Goal: Task Accomplishment & Management: Manage account settings

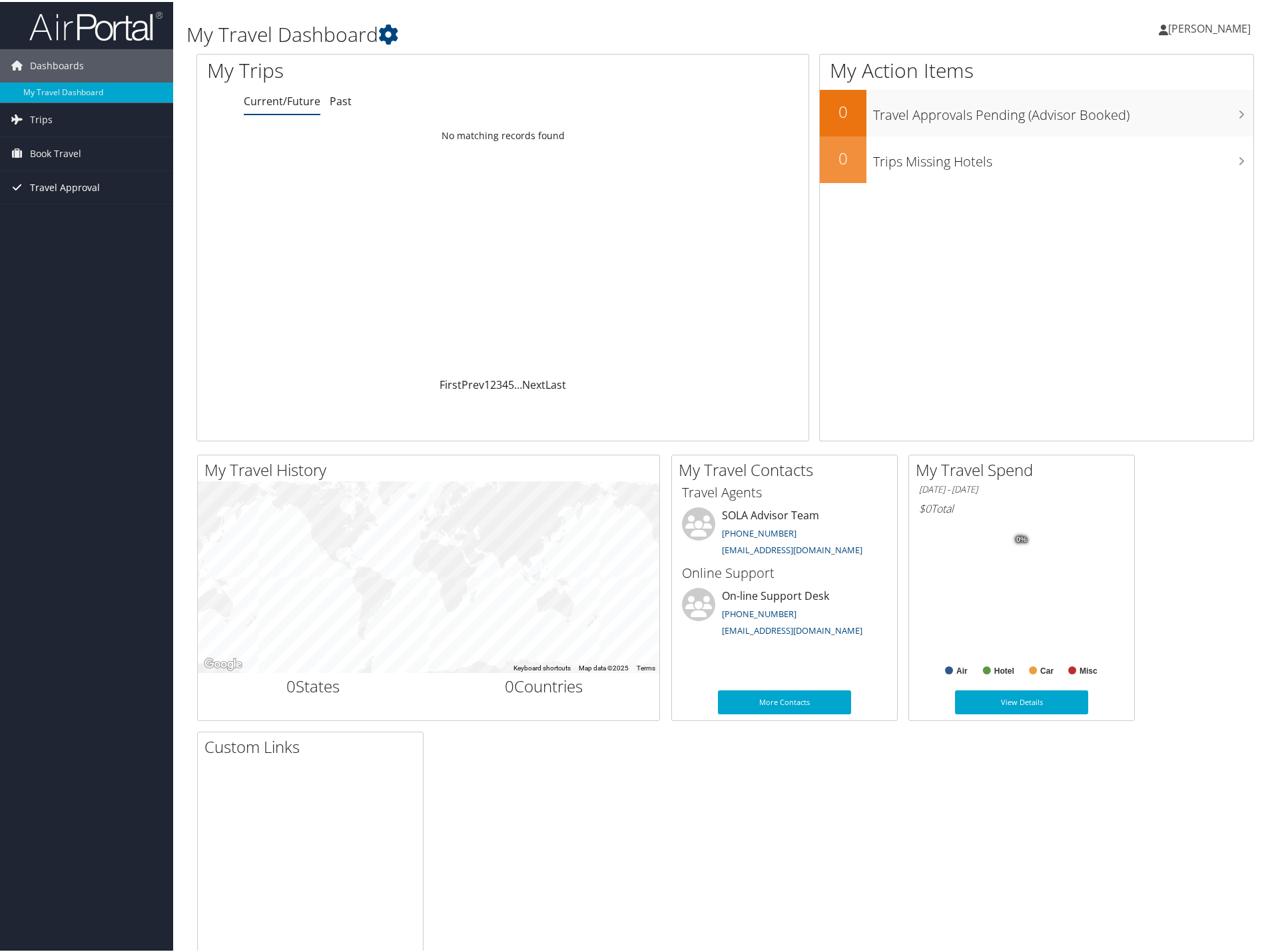
click at [63, 190] on span "Travel Approval" at bounding box center [65, 186] width 70 height 33
click at [49, 272] on link "Approvals (Beta)" at bounding box center [86, 272] width 173 height 20
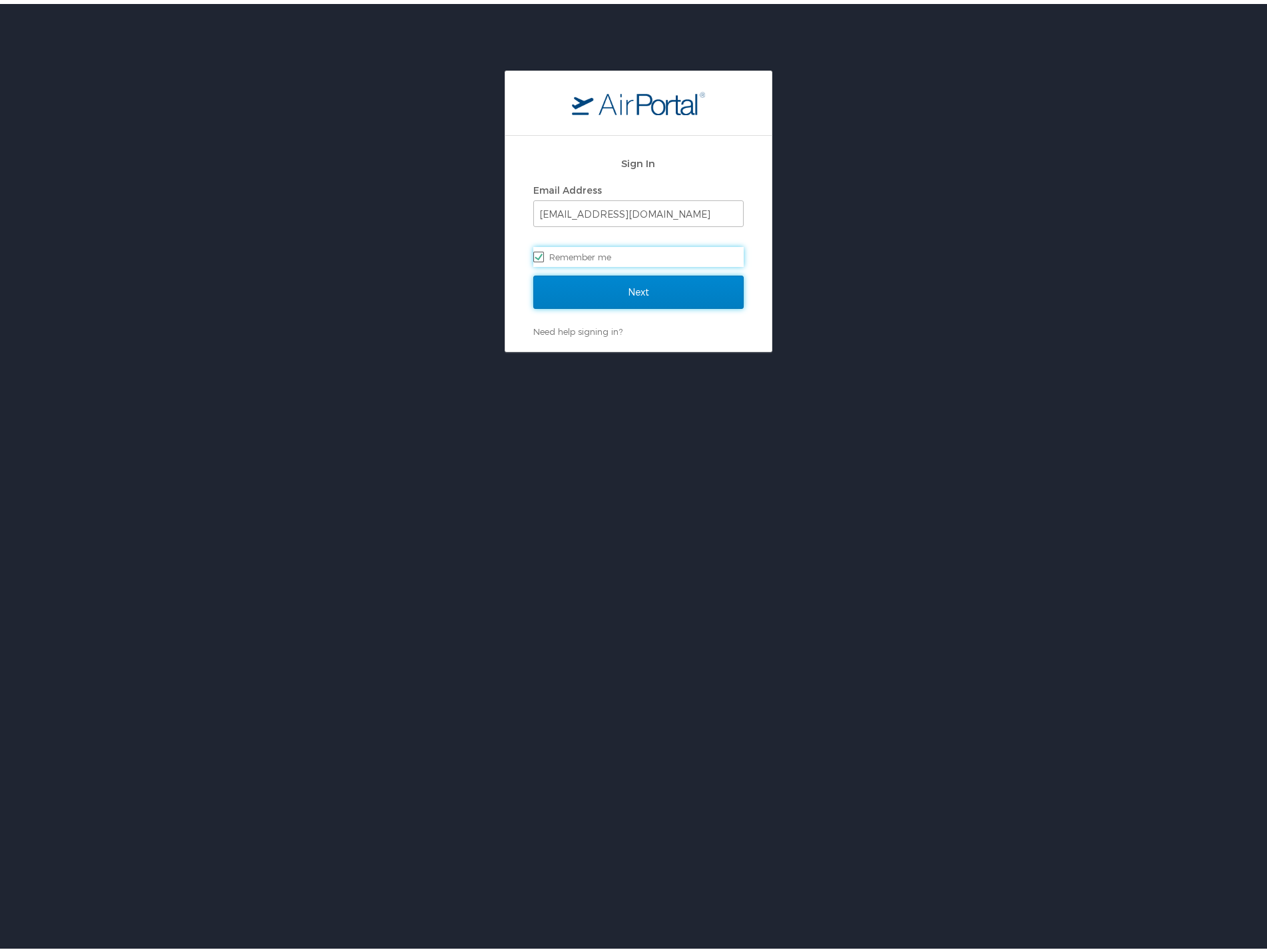
click at [604, 292] on input "Next" at bounding box center [638, 289] width 210 height 33
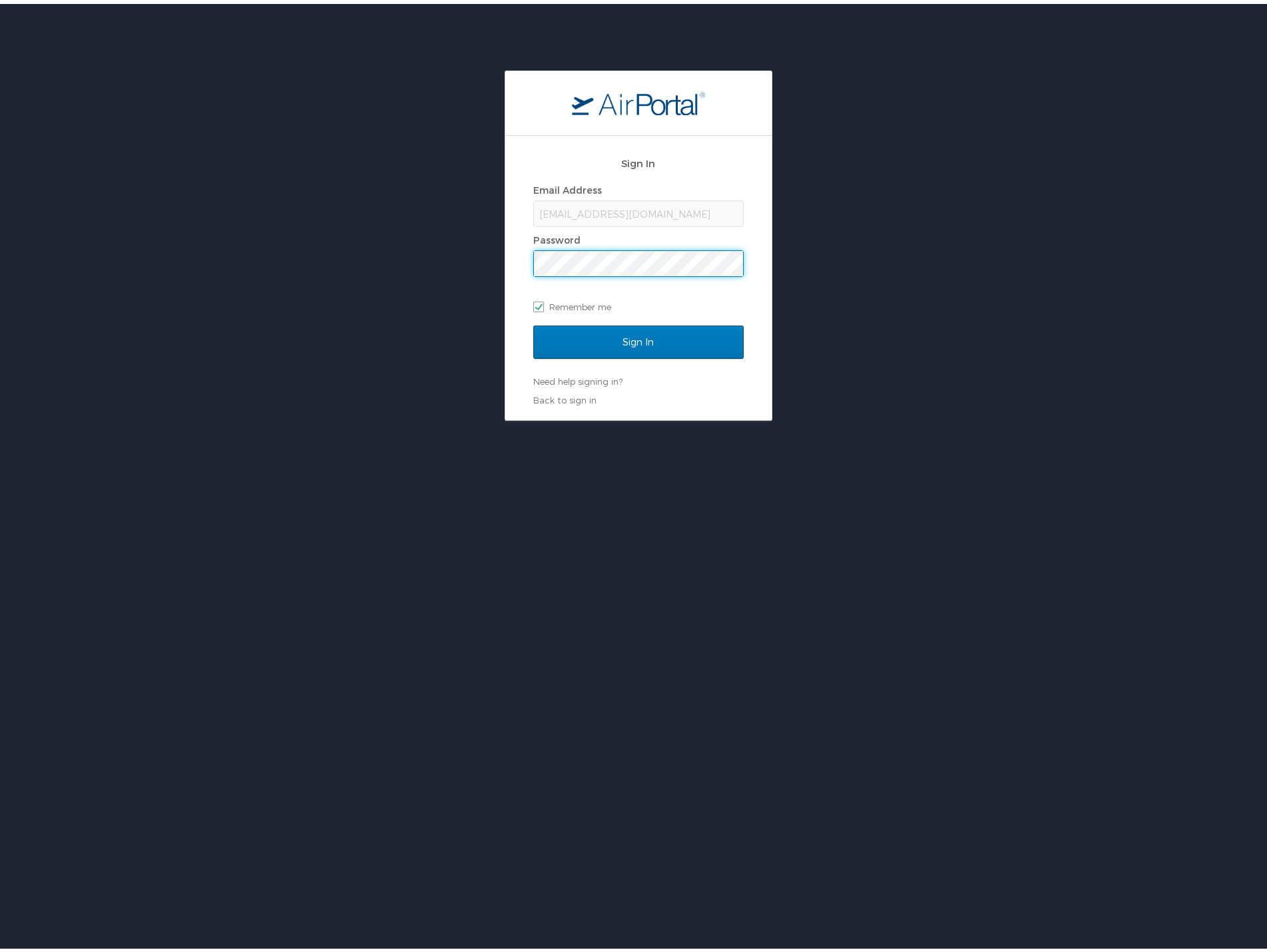
click at [533, 321] on input "Sign In" at bounding box center [638, 338] width 210 height 33
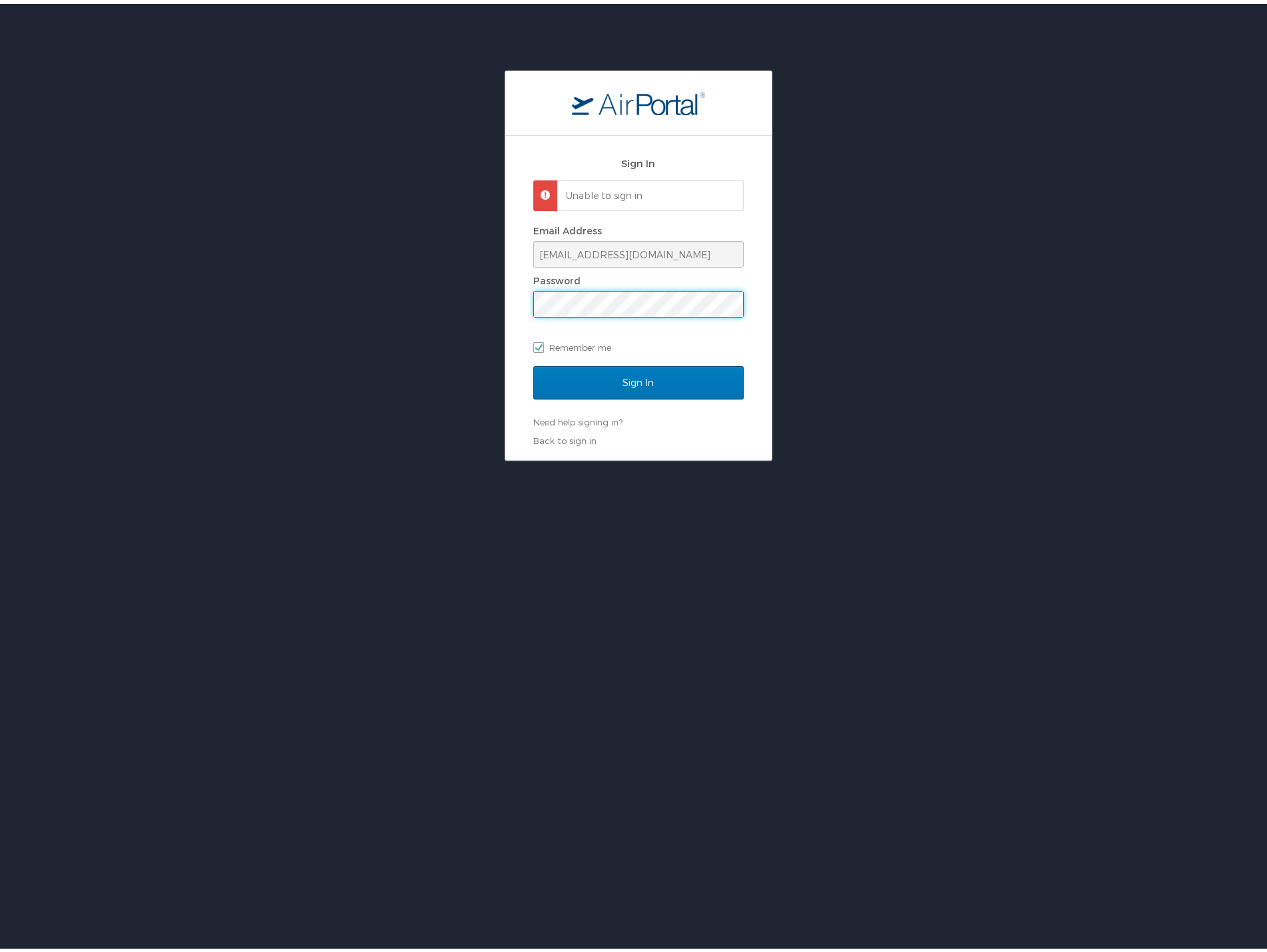
click at [533, 362] on input "Sign In" at bounding box center [638, 379] width 210 height 33
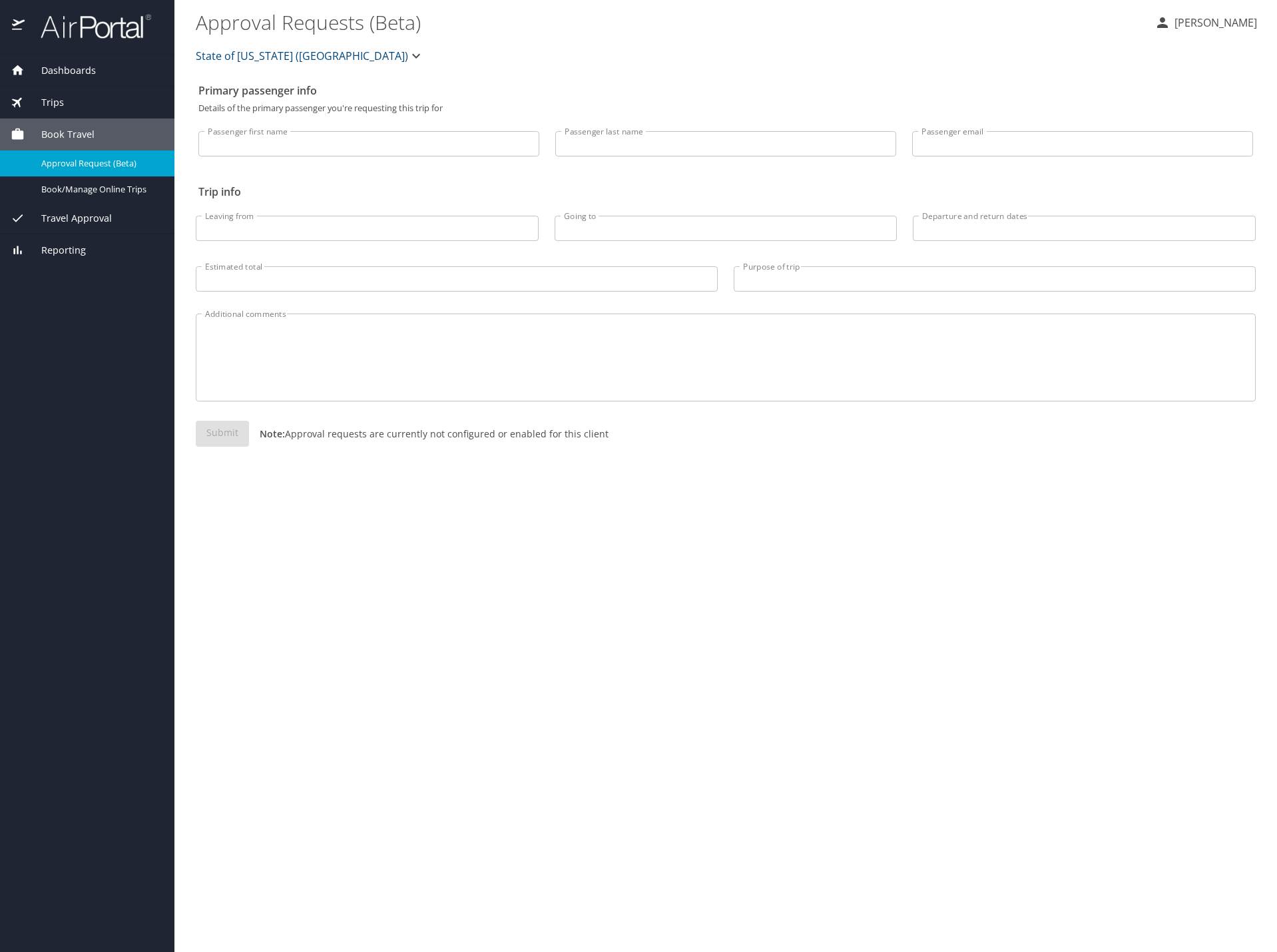
select select "US"
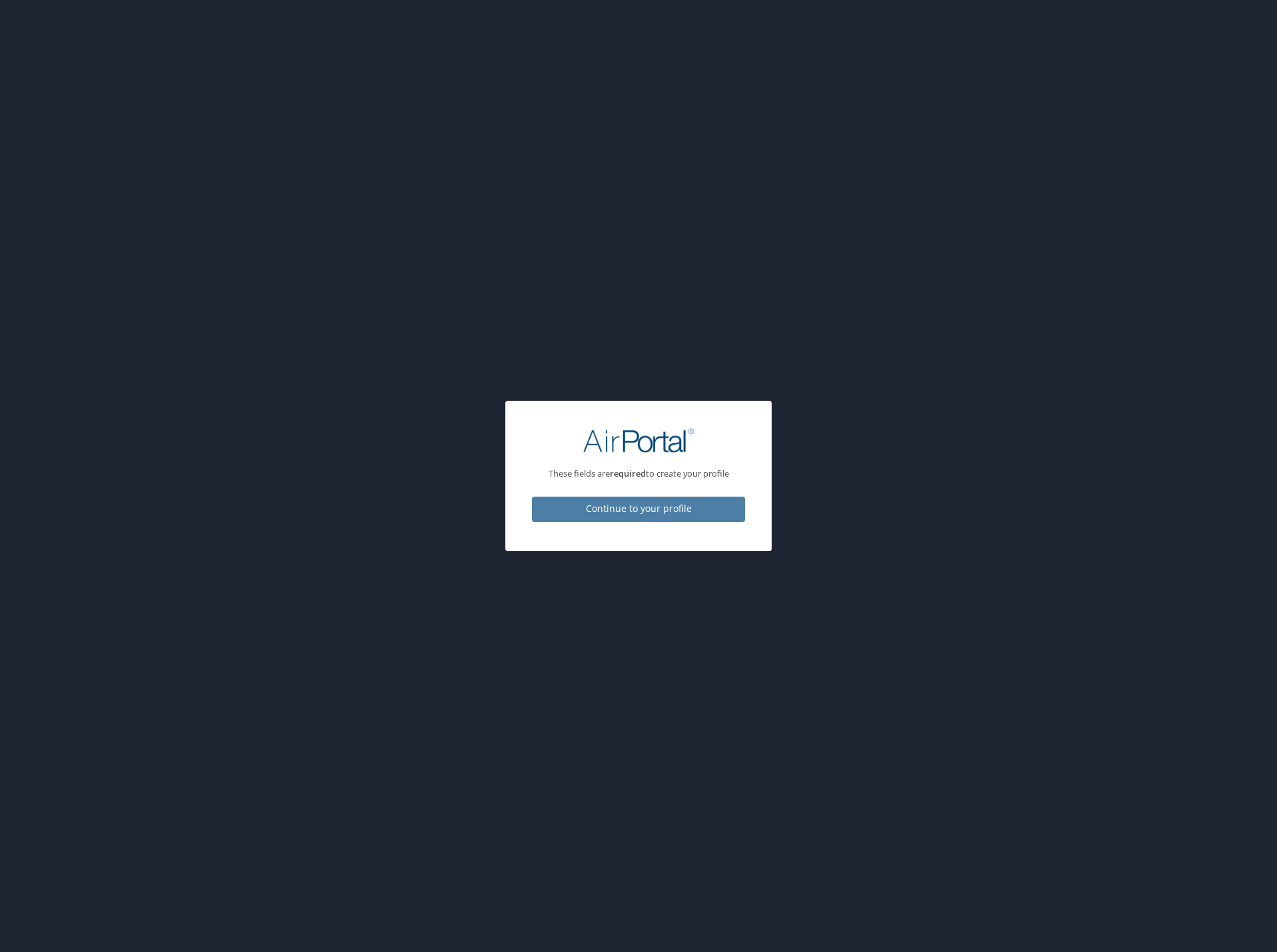
click at [633, 508] on span "Continue to your profile" at bounding box center [638, 509] width 192 height 17
select select "US"
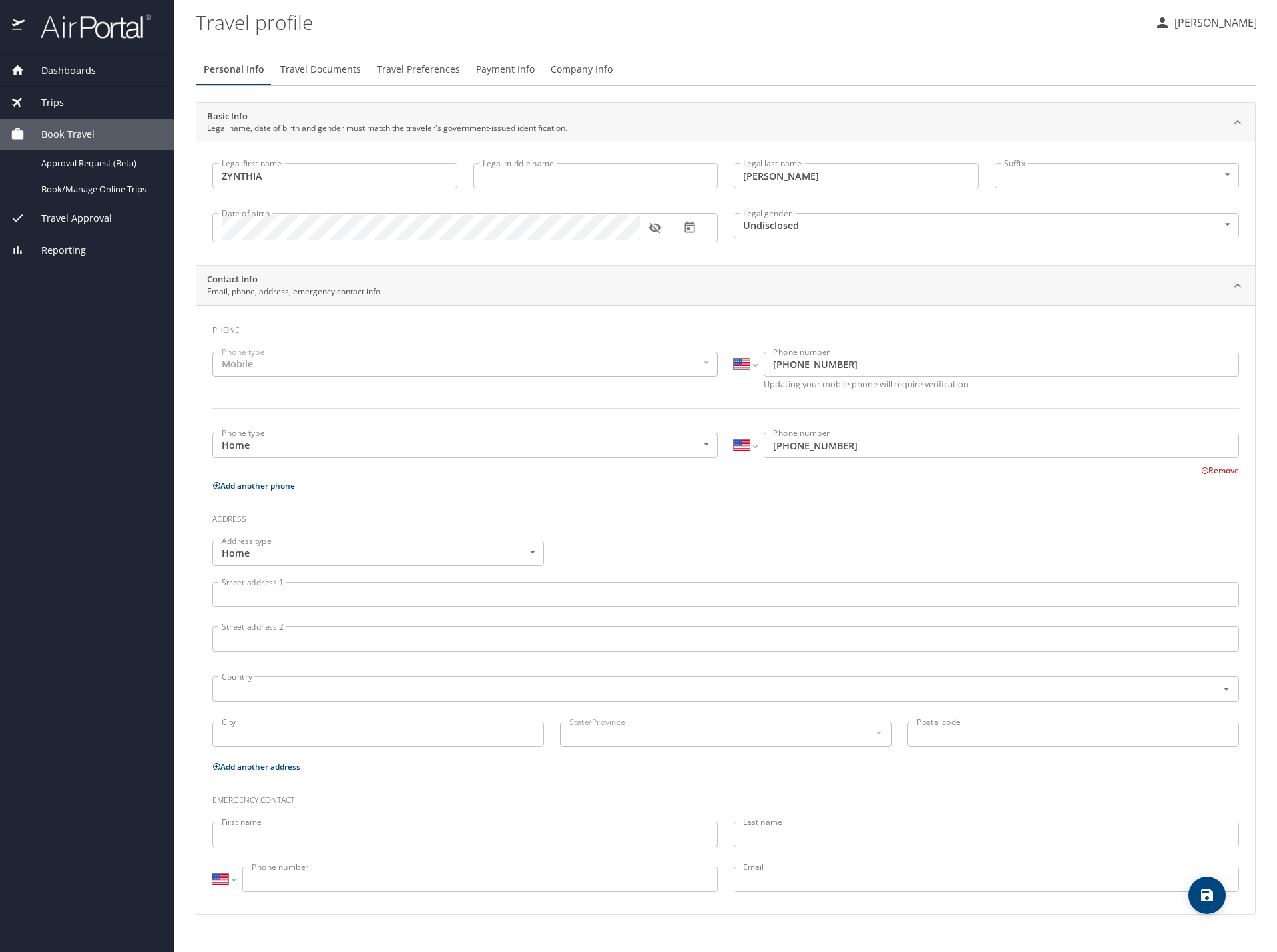
click at [69, 217] on span "Travel Approval" at bounding box center [68, 218] width 87 height 15
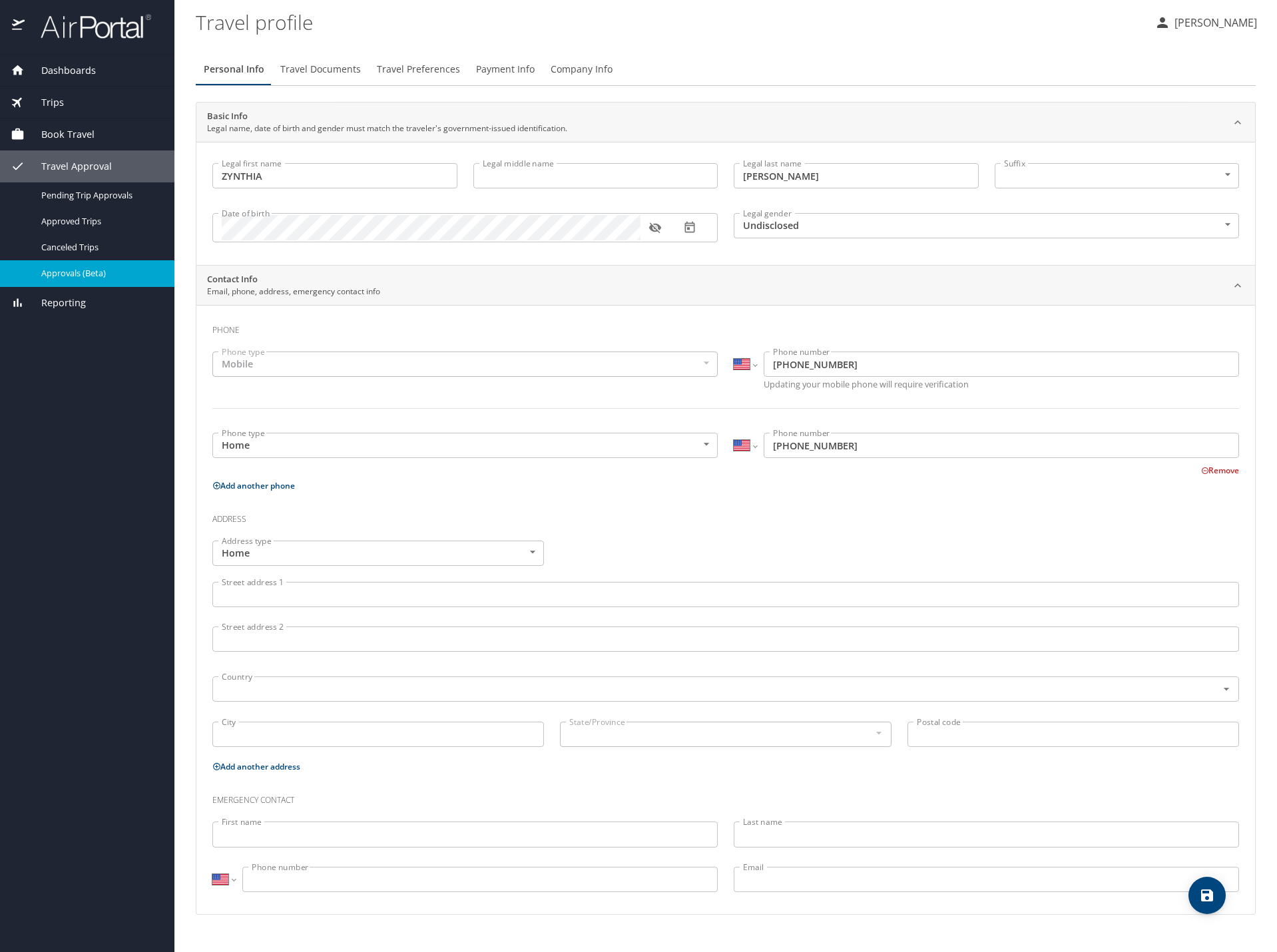
click at [86, 275] on span "Approvals (Beta)" at bounding box center [100, 273] width 117 height 13
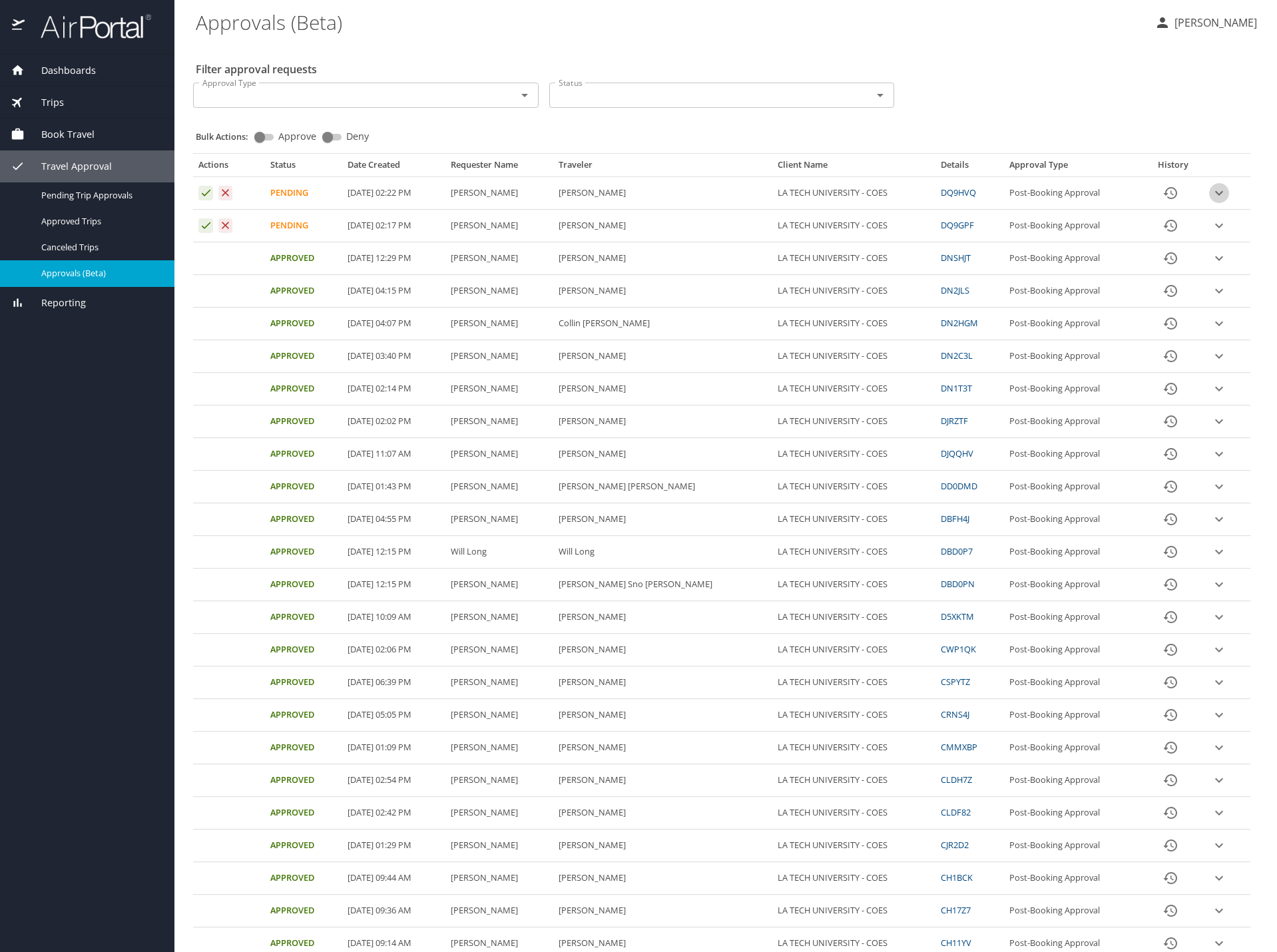
click at [1211, 197] on icon "expand row" at bounding box center [1219, 193] width 16 height 16
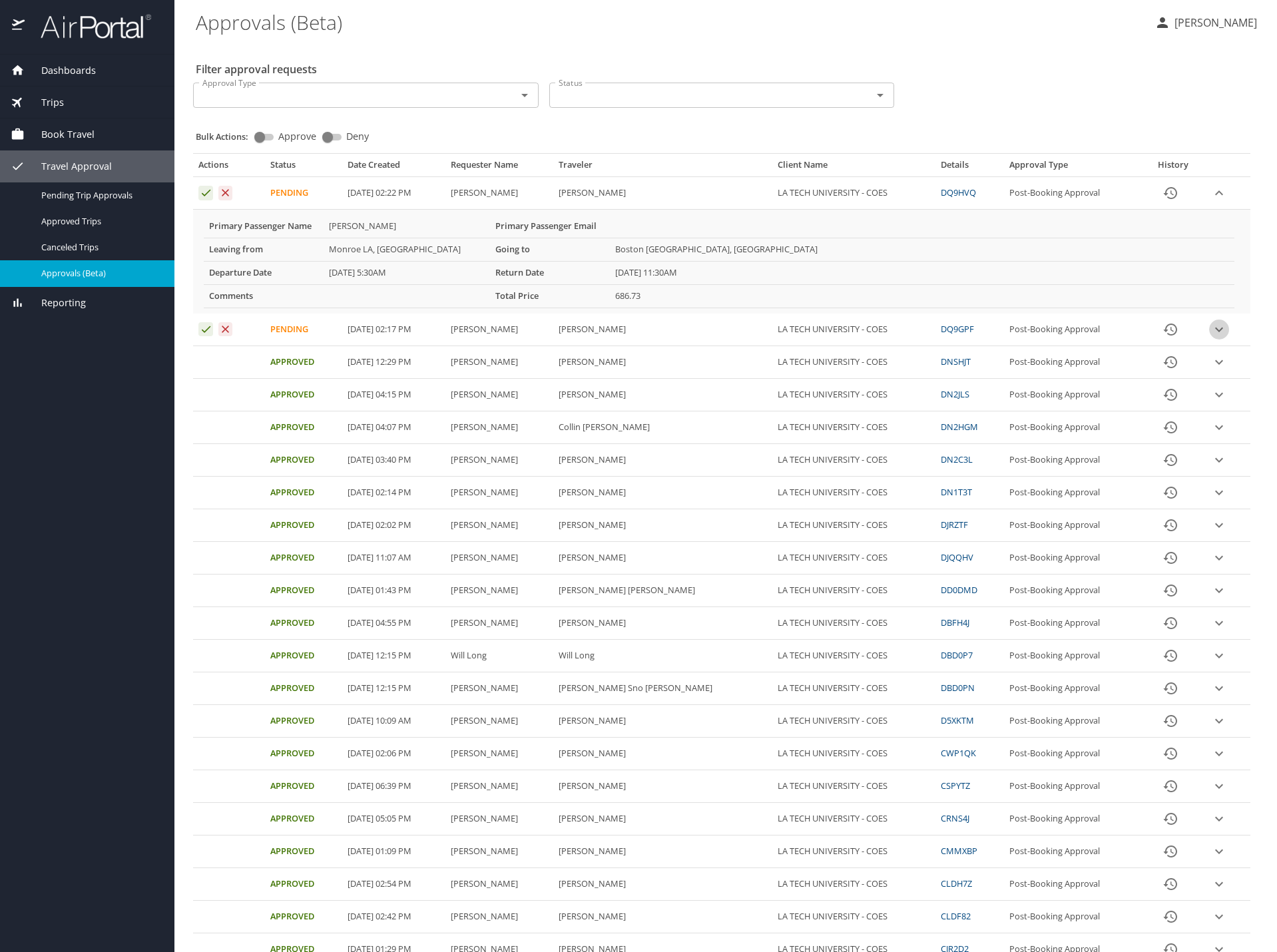
click at [1211, 328] on icon "expand row" at bounding box center [1219, 329] width 16 height 16
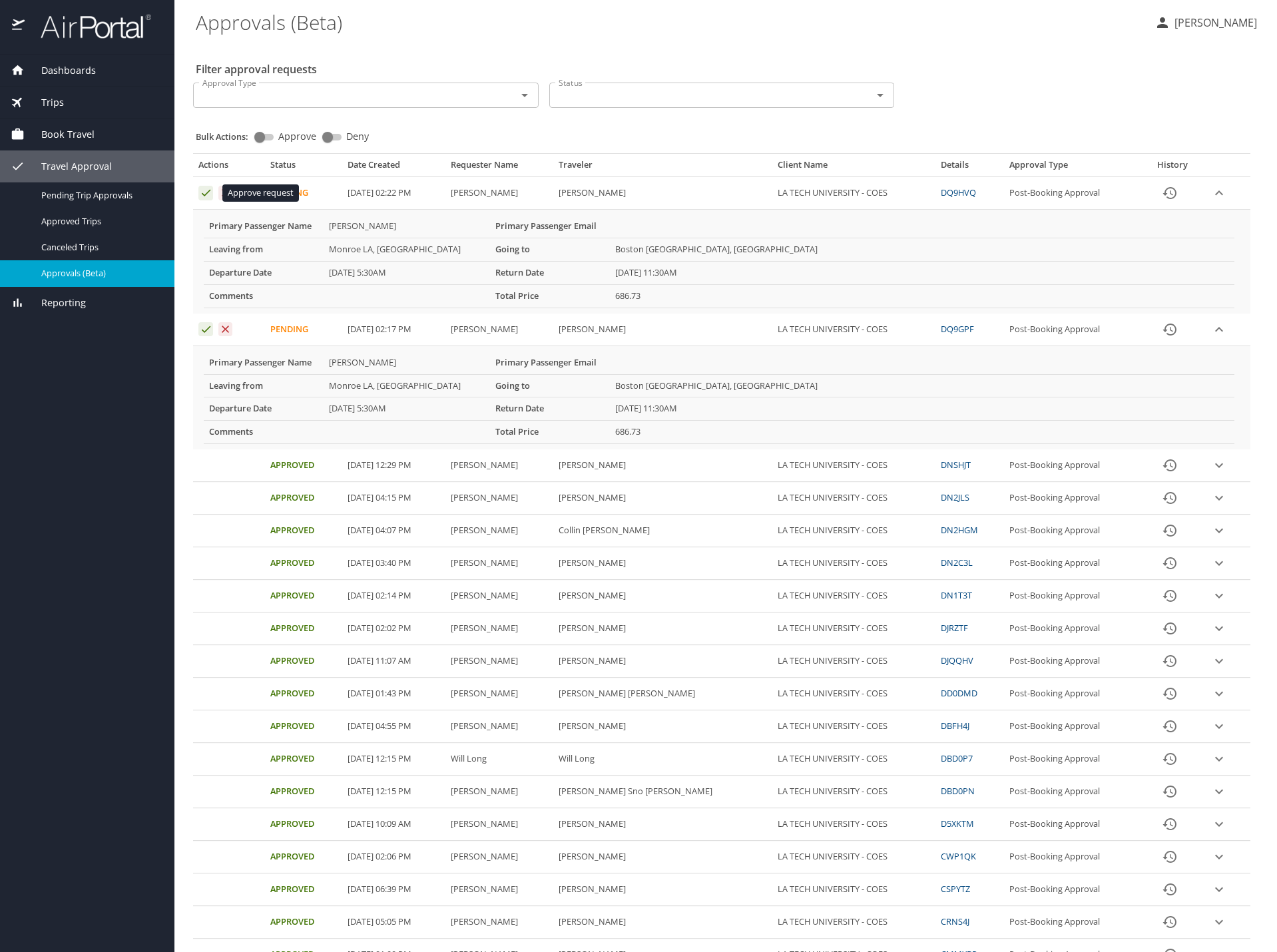
click at [206, 190] on icon "Approval table" at bounding box center [206, 192] width 13 height 13
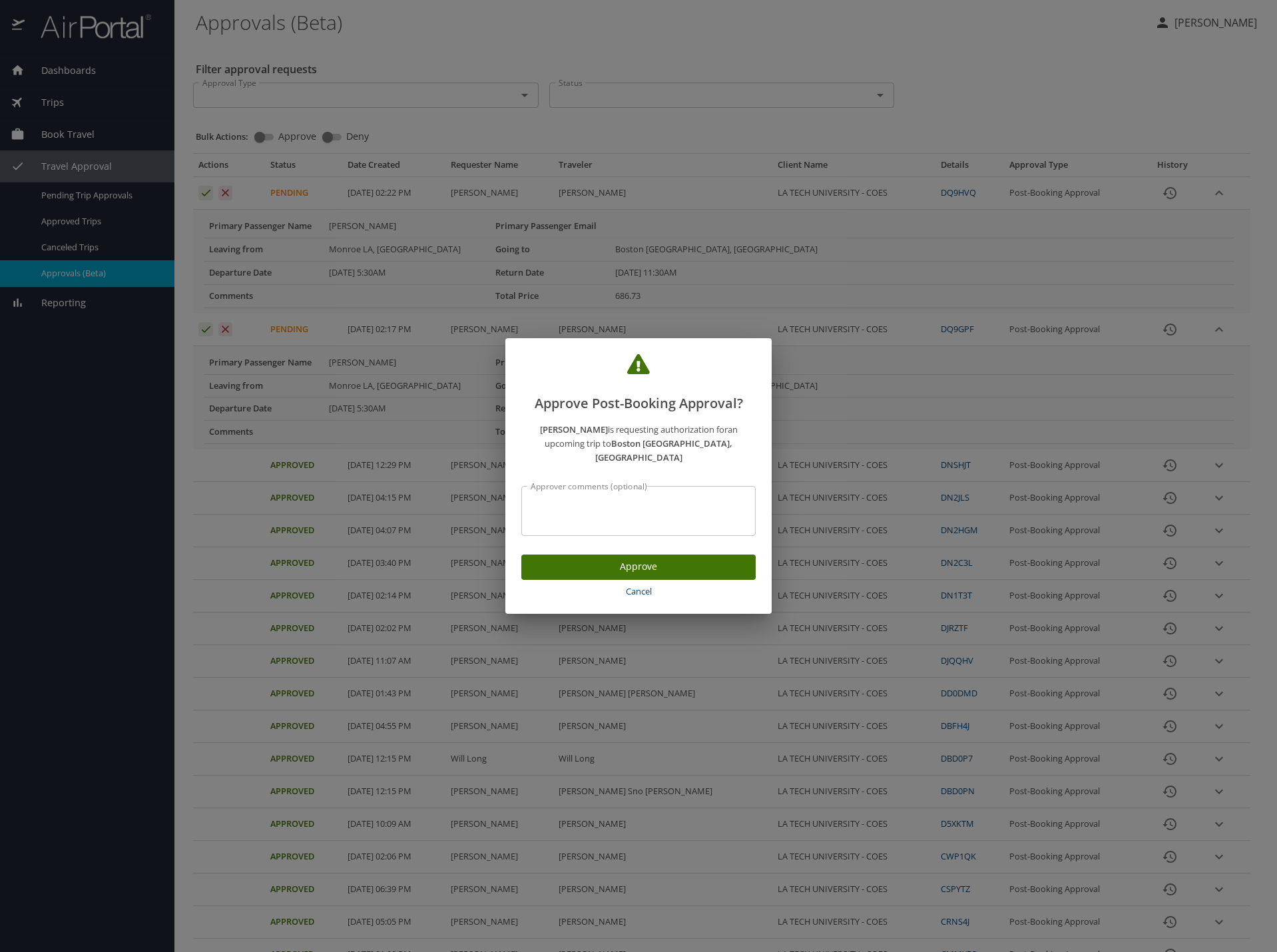
click at [542, 558] on span "Approve" at bounding box center [638, 567] width 213 height 17
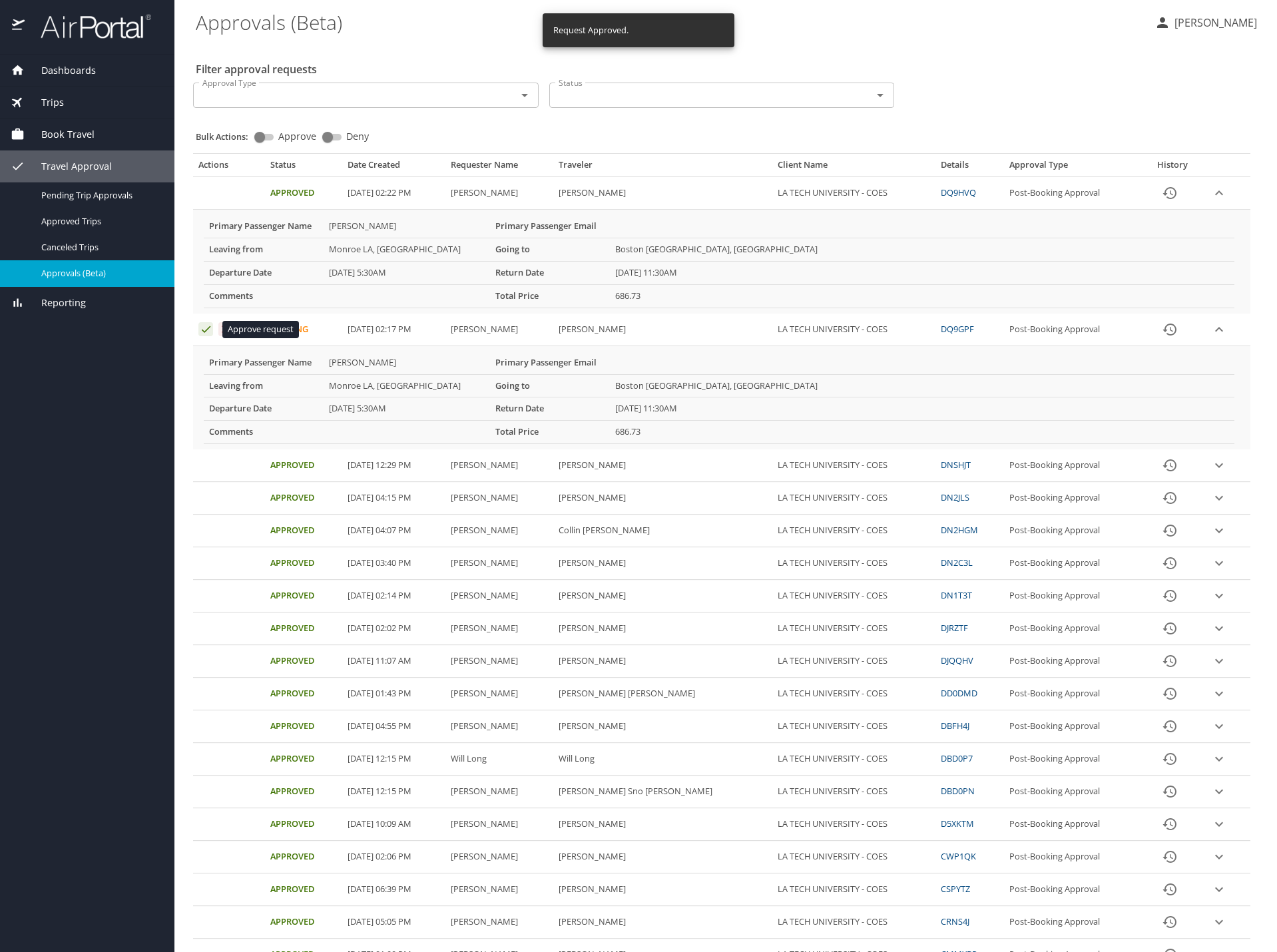
click at [205, 330] on icon "Approval table" at bounding box center [206, 329] width 13 height 13
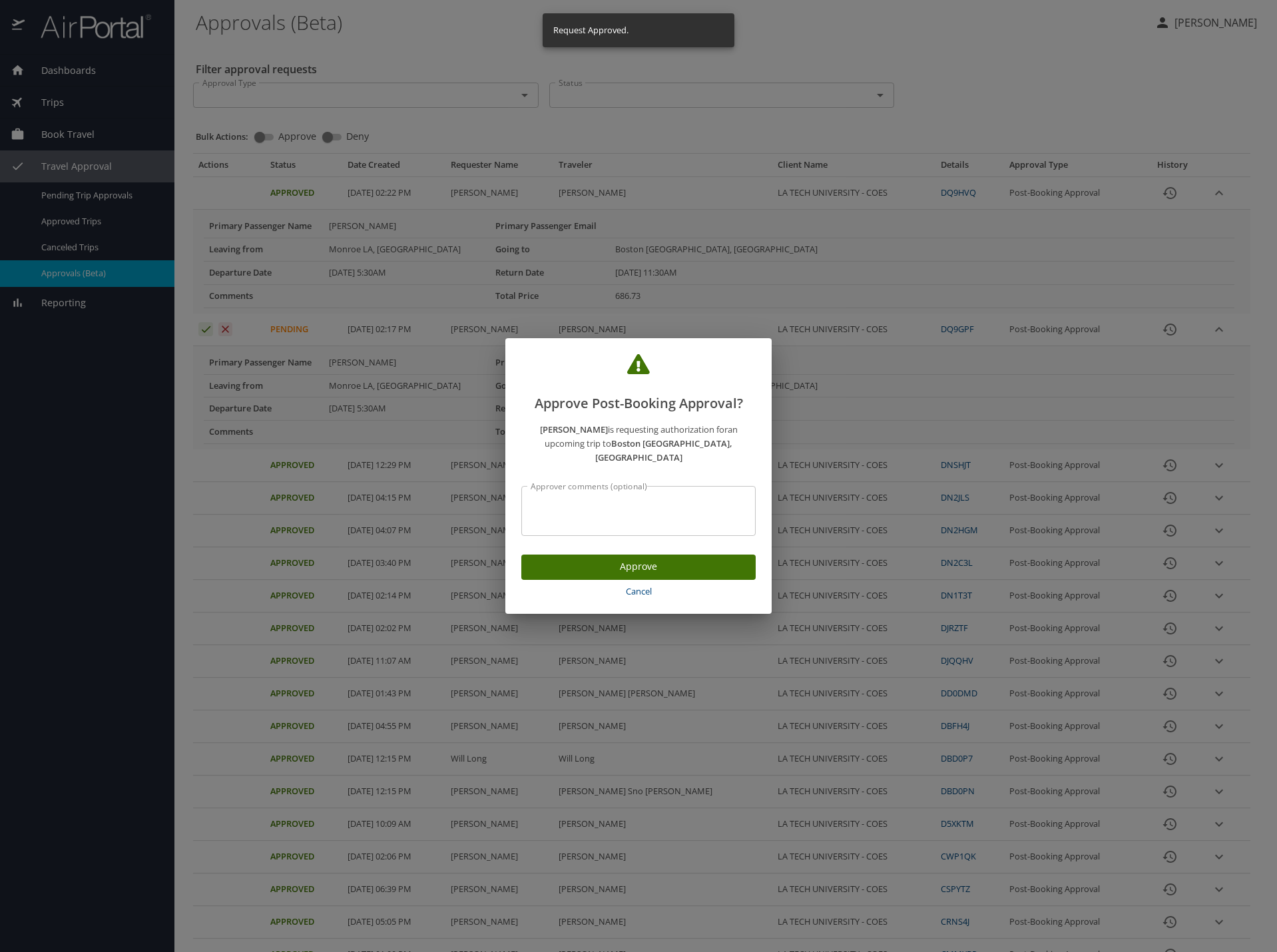
click at [560, 558] on span "Approve" at bounding box center [638, 567] width 213 height 17
